Goal: Task Accomplishment & Management: Use online tool/utility

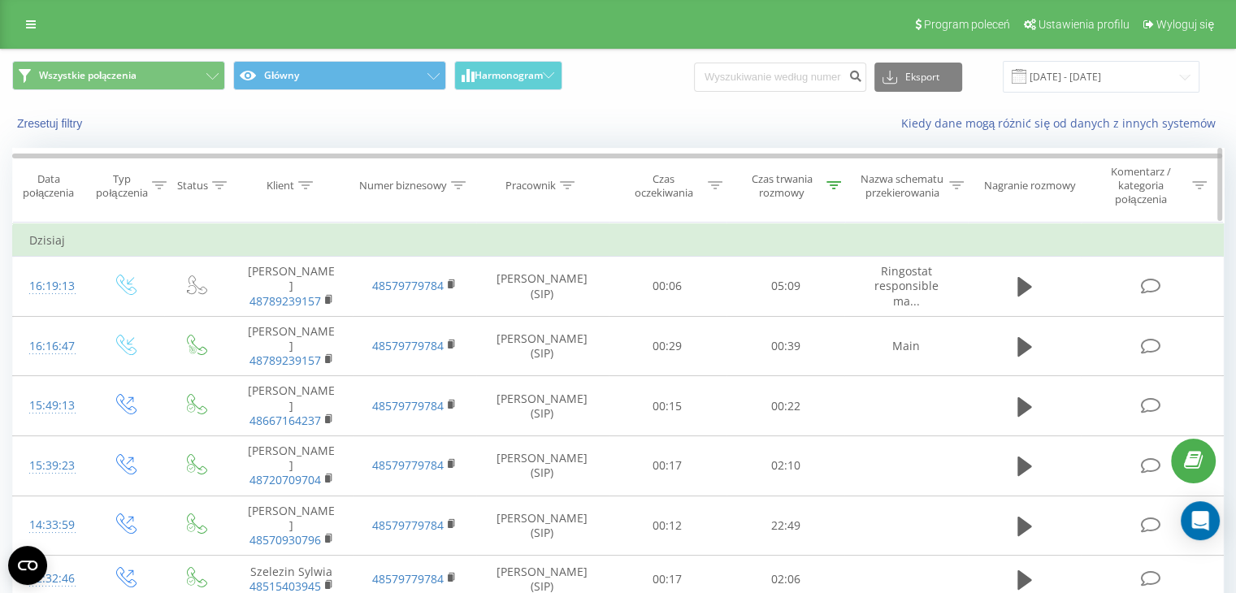
click at [793, 176] on div "Czas trwania rozmowy" at bounding box center [781, 186] width 81 height 28
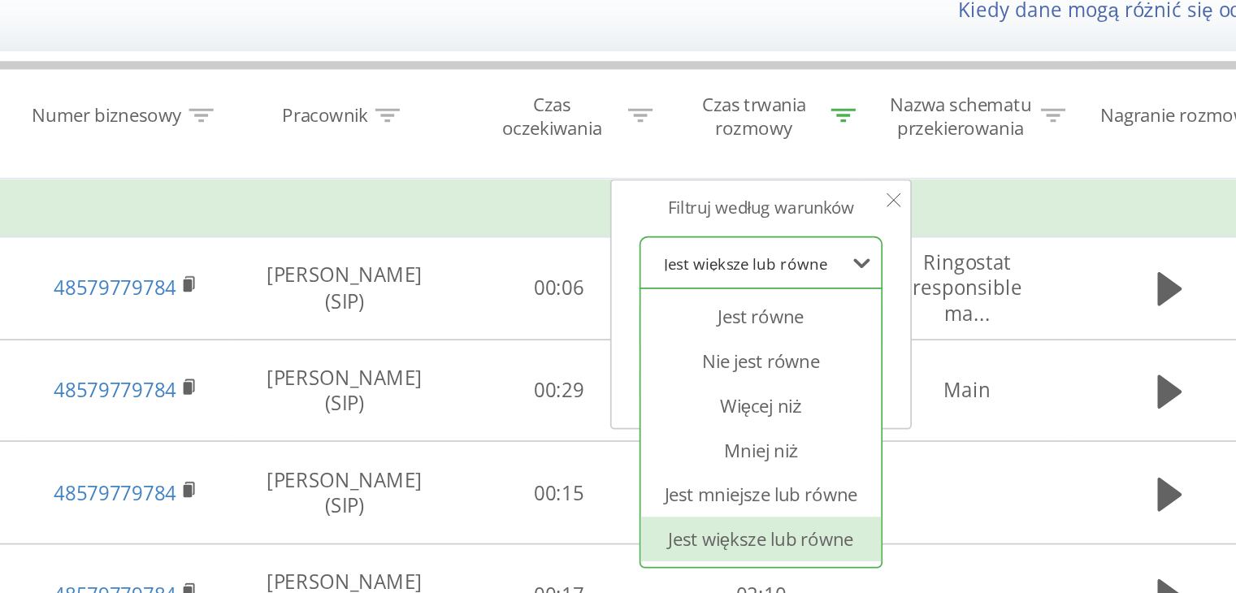
click at [774, 264] on div at bounding box center [776, 271] width 115 height 15
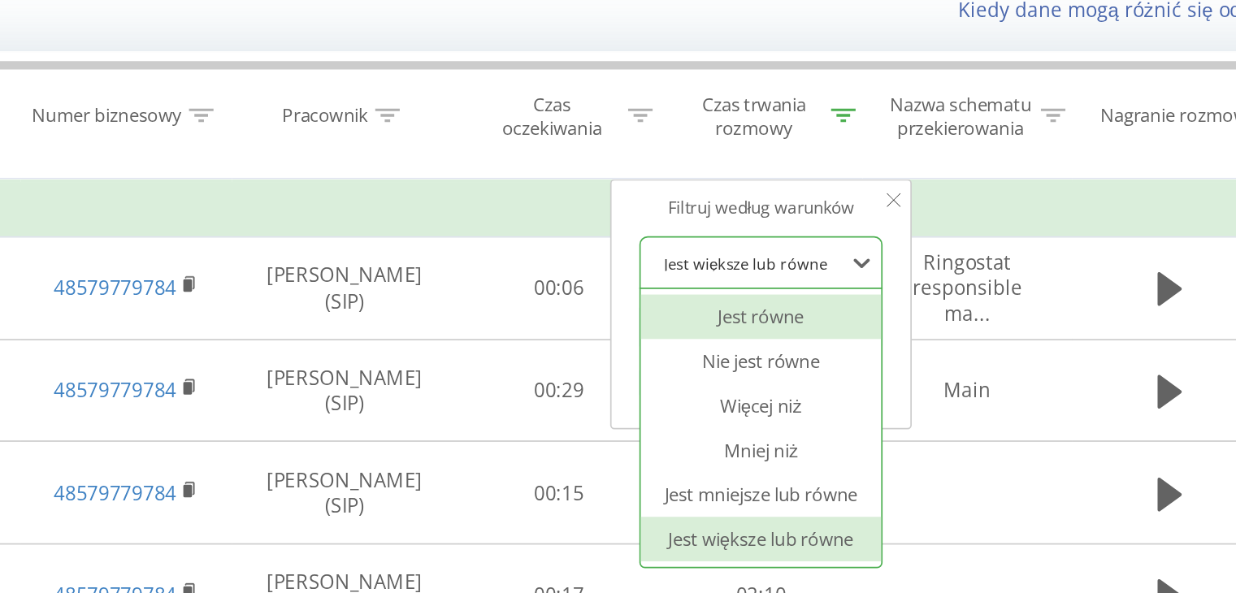
click at [798, 306] on div "Jest równe" at bounding box center [785, 303] width 141 height 26
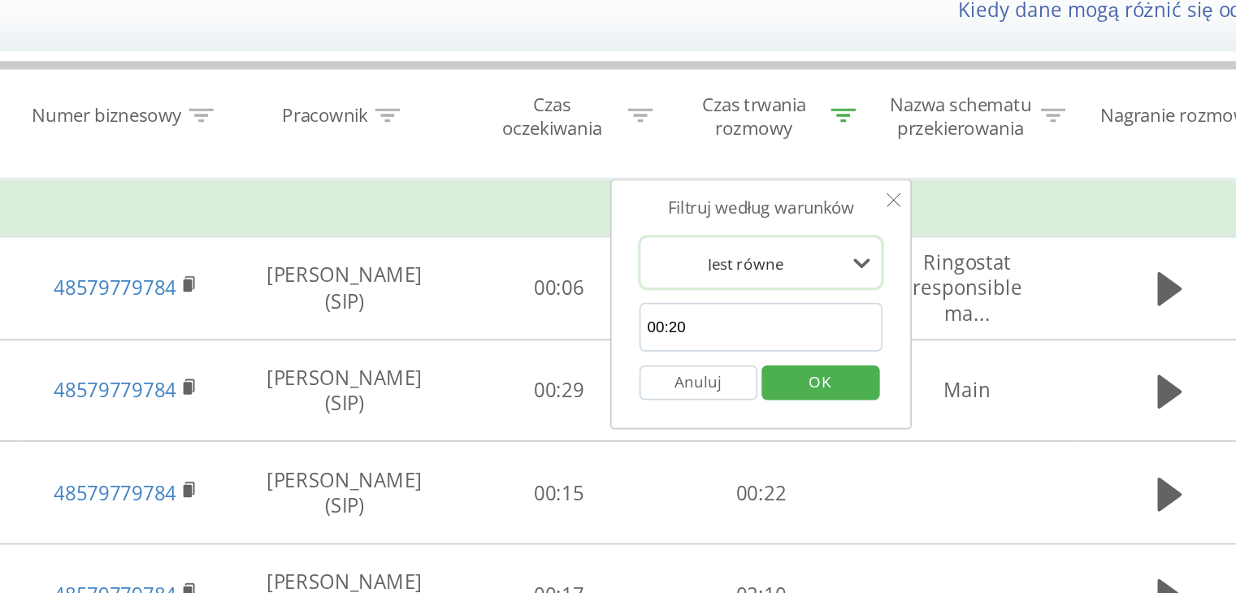
click at [765, 313] on input "00:20" at bounding box center [785, 309] width 143 height 28
click button "OK" at bounding box center [820, 342] width 69 height 20
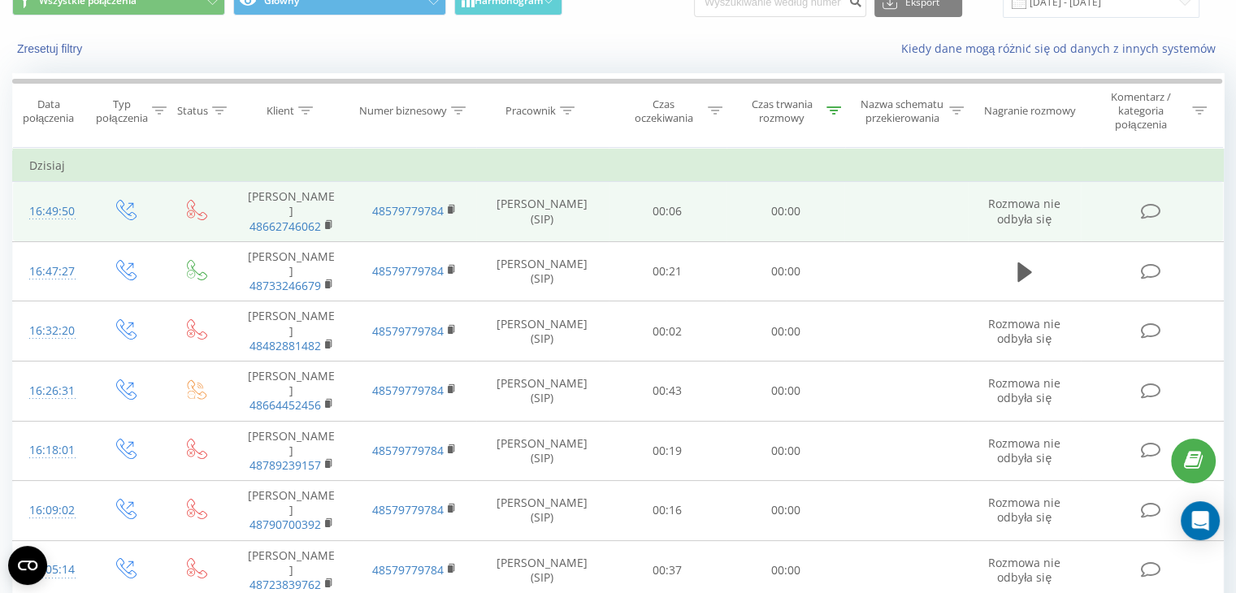
scroll to position [76, 0]
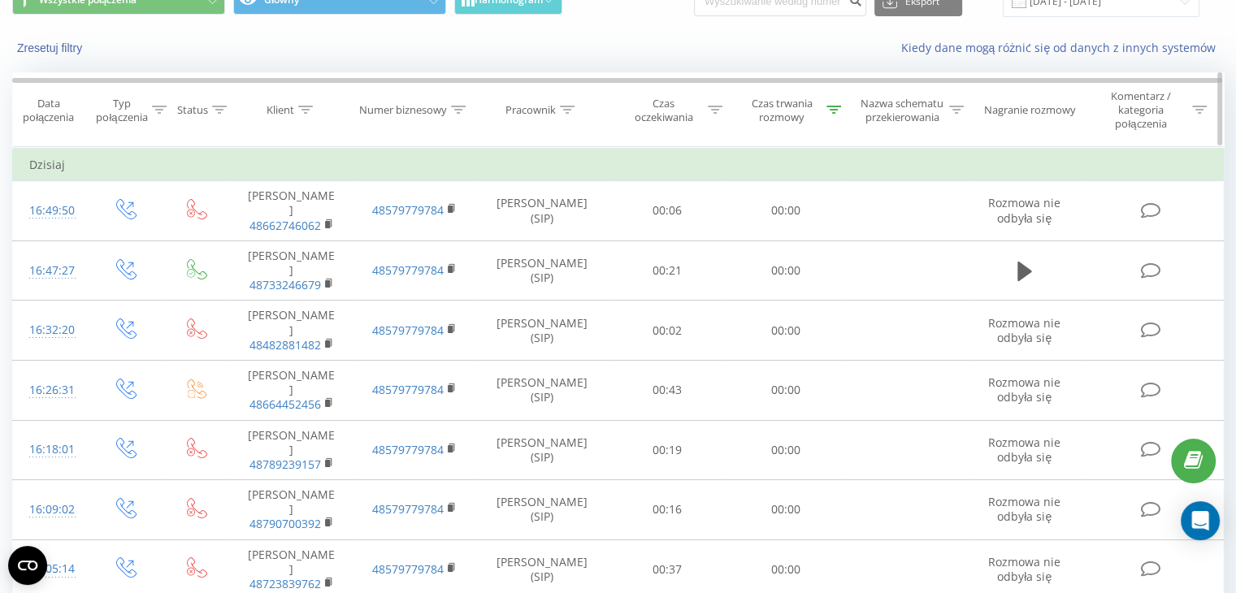
click at [777, 90] on th "Czas trwania rozmowy" at bounding box center [785, 110] width 119 height 74
click at [777, 111] on div "Czas trwania rozmowy" at bounding box center [781, 111] width 81 height 28
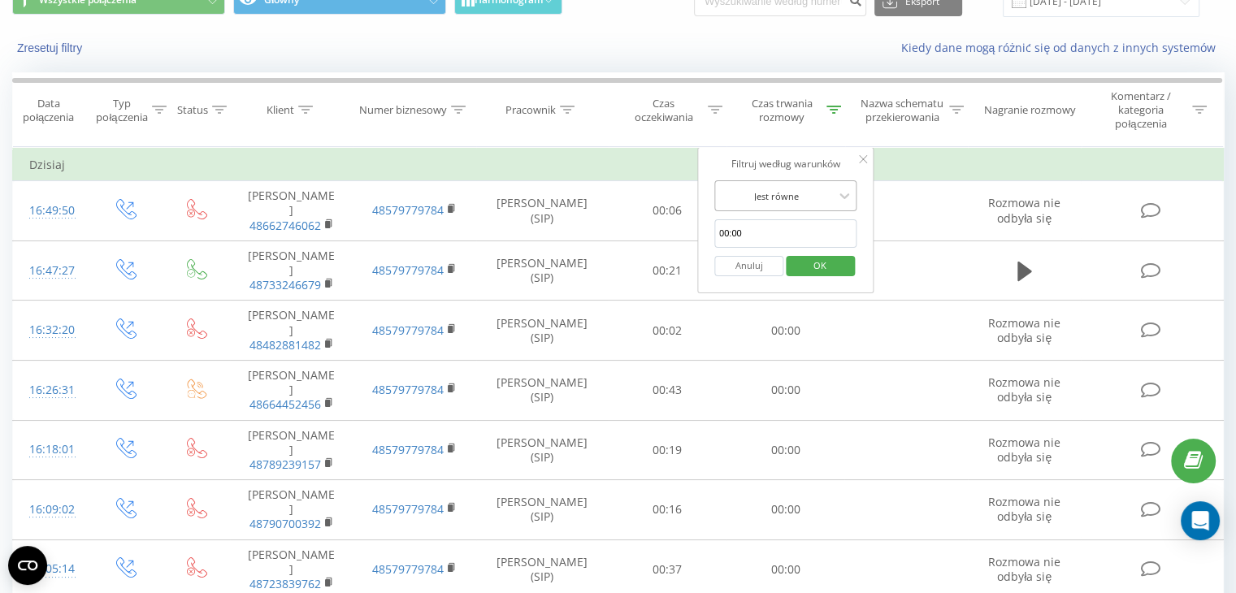
click at [762, 202] on div at bounding box center [776, 196] width 115 height 15
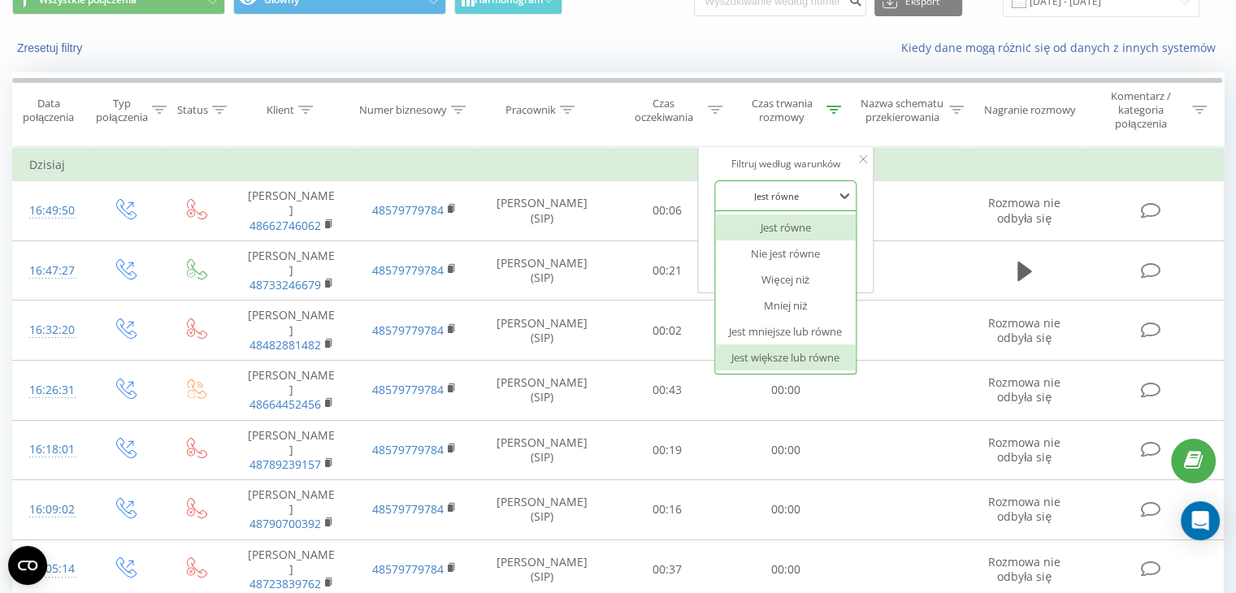
click at [803, 362] on div "Jest większe lub równe" at bounding box center [785, 358] width 141 height 26
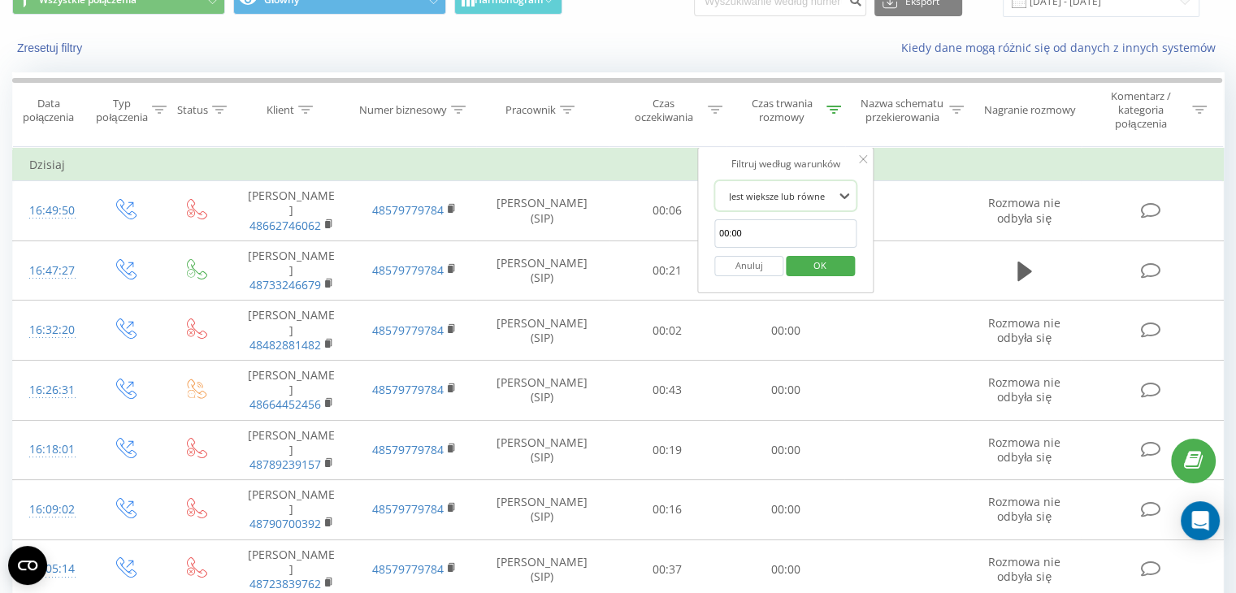
click at [813, 266] on span "OK" at bounding box center [820, 265] width 46 height 25
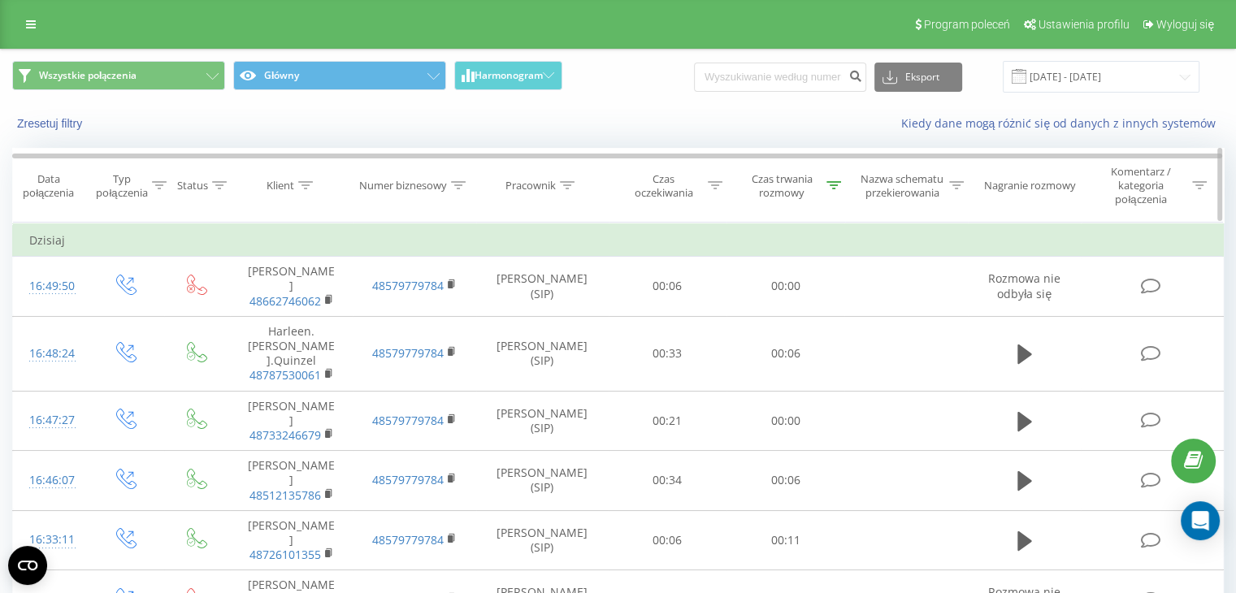
click at [631, 189] on div "Czas oczekiwania" at bounding box center [663, 186] width 81 height 28
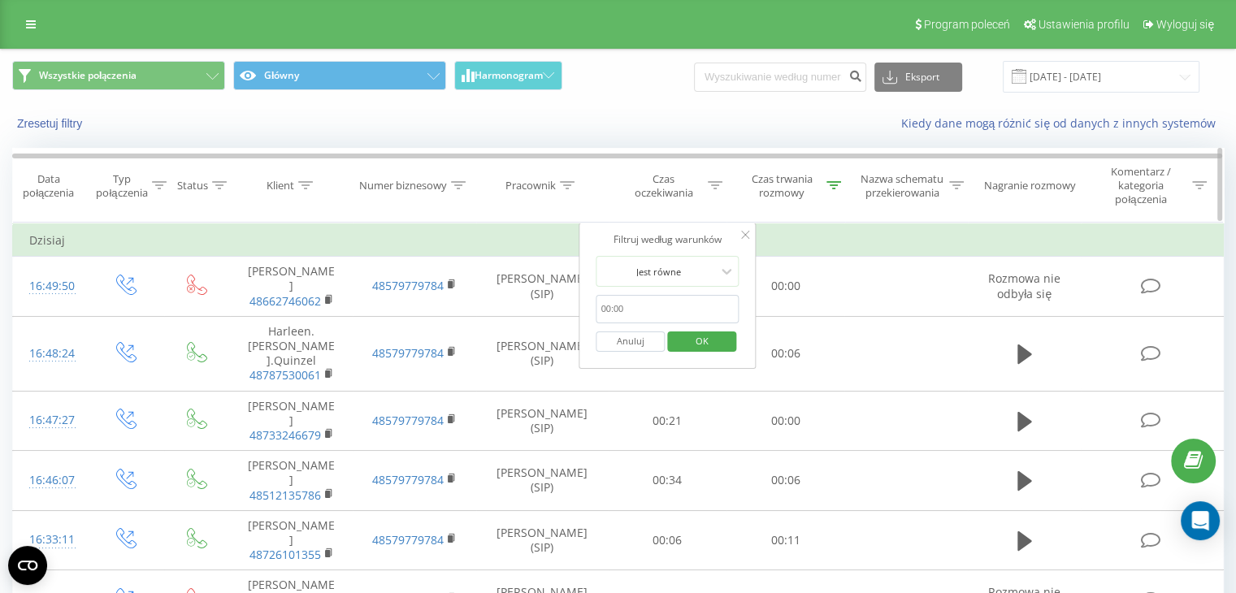
click at [764, 193] on div "Czas trwania rozmowy" at bounding box center [781, 186] width 81 height 28
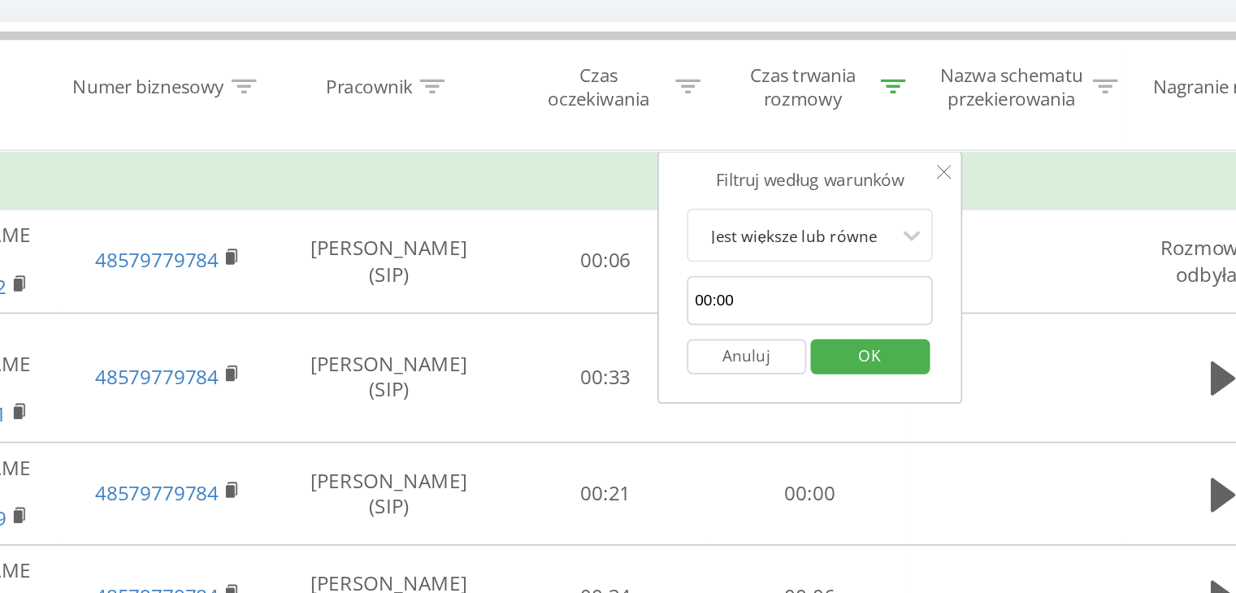
click at [746, 307] on input "00:00" at bounding box center [785, 309] width 143 height 28
type input "00:20"
click at [800, 342] on span "OK" at bounding box center [820, 340] width 46 height 25
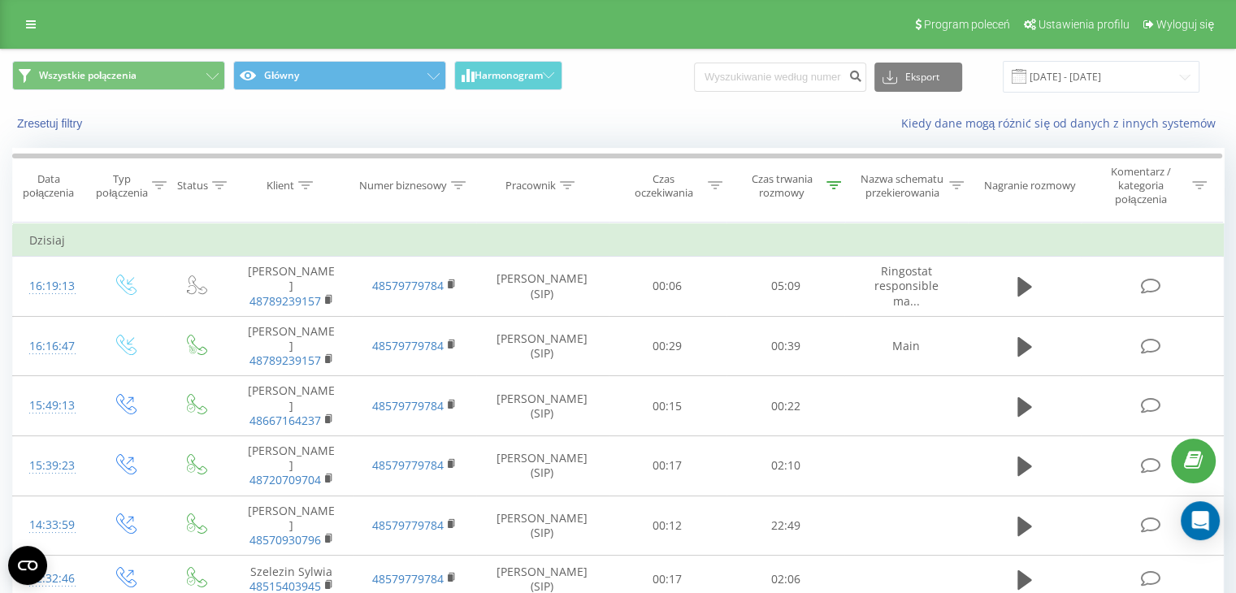
scroll to position [293, 0]
